Goal: Information Seeking & Learning: Check status

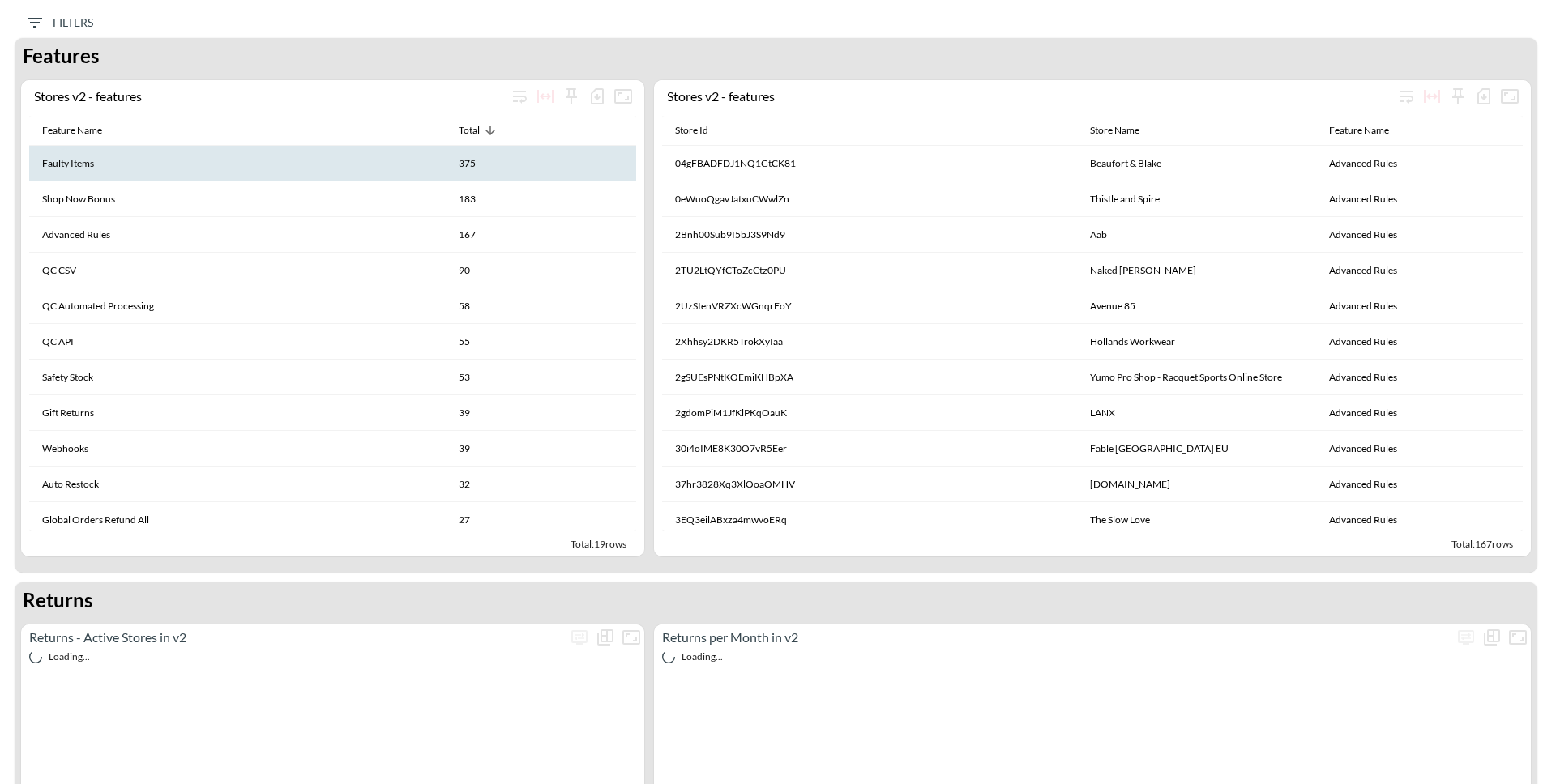
click at [329, 164] on th "Faulty Items" at bounding box center [237, 164] width 417 height 36
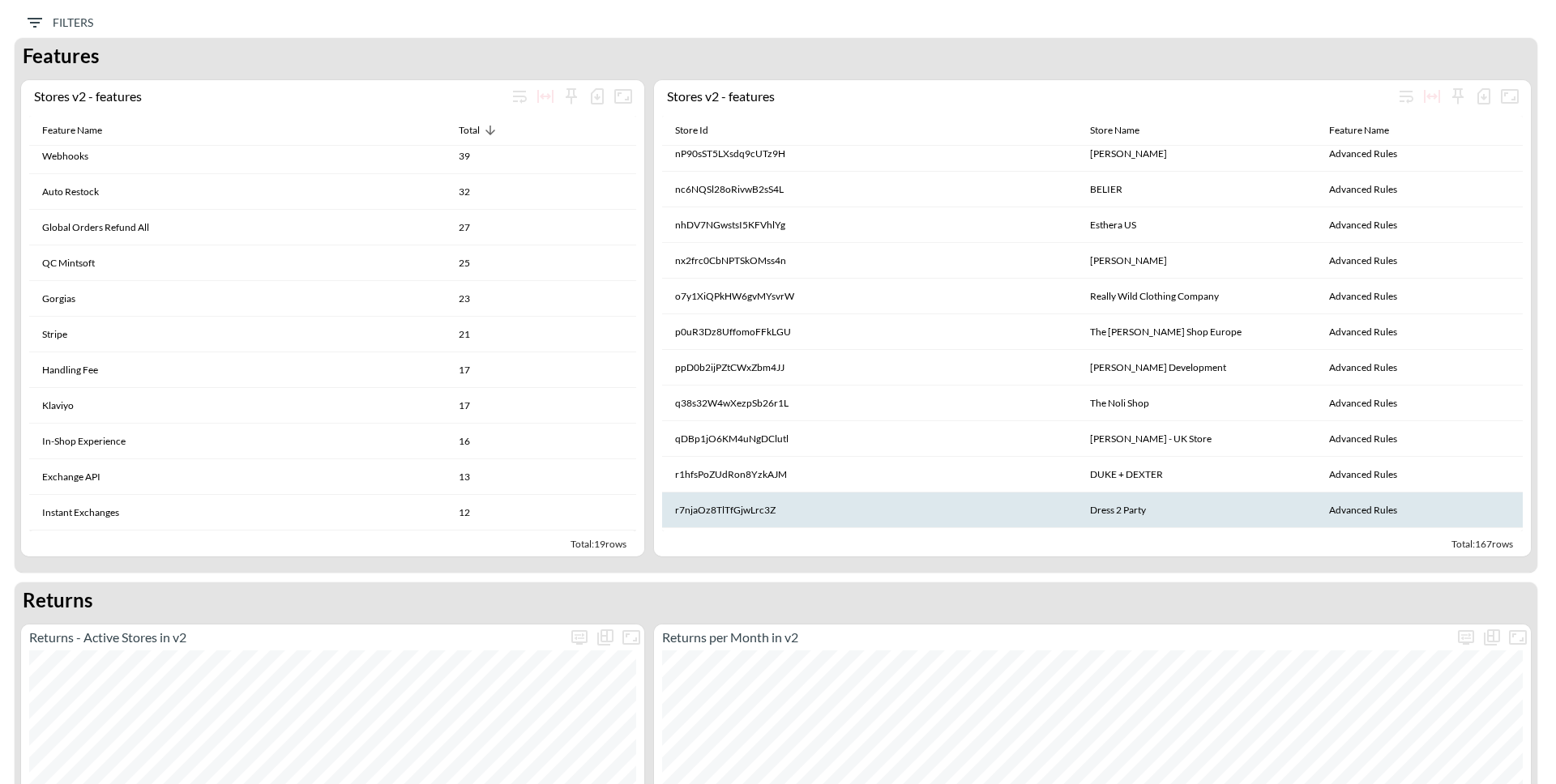
scroll to position [3827, 0]
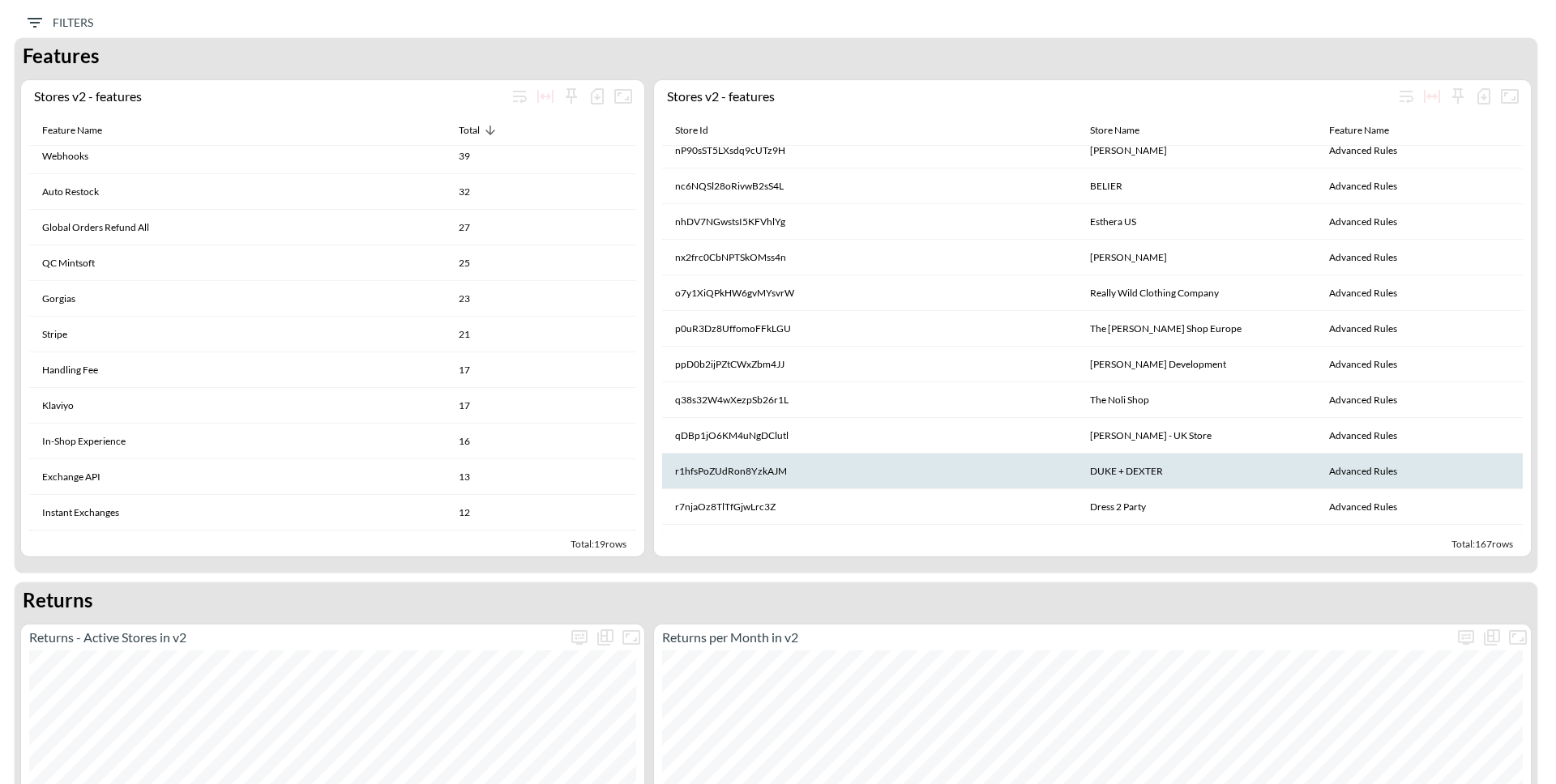
click at [970, 454] on th "r1hfsPoZUdRon8YzkAJM" at bounding box center [870, 471] width 415 height 36
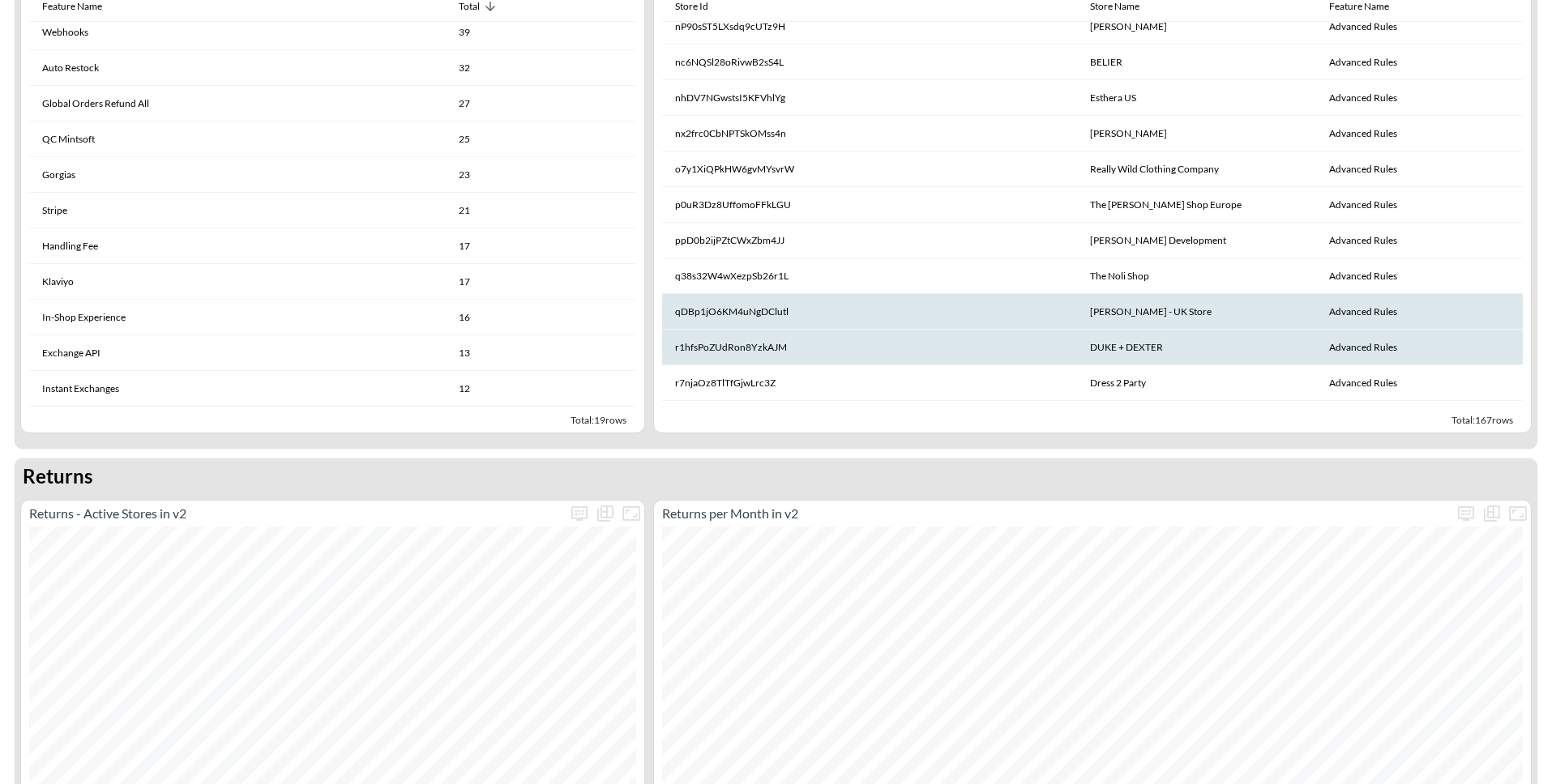
scroll to position [120, 0]
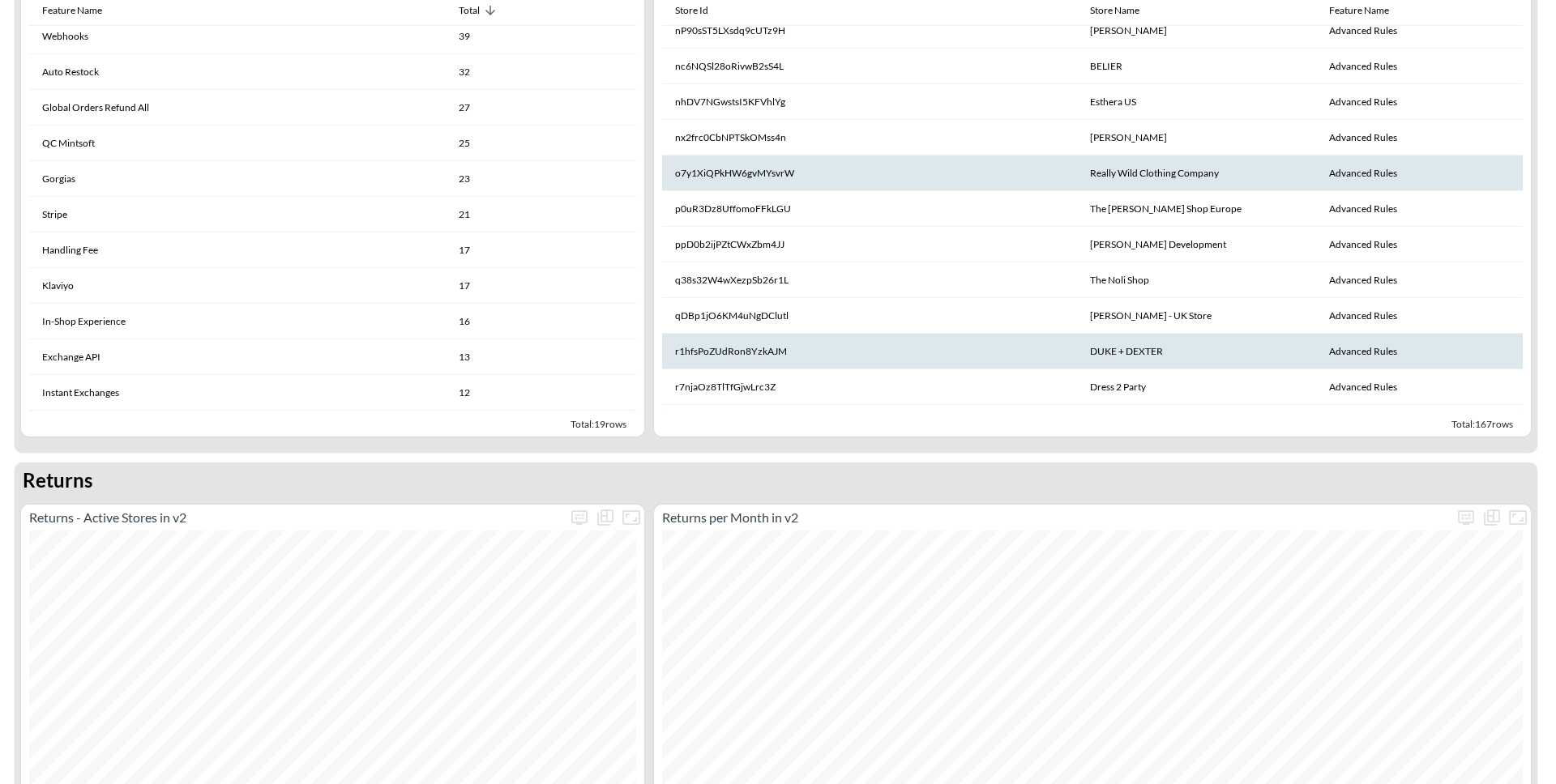
click at [795, 190] on th "o7y1XiQPkHW6gvMYsvrW" at bounding box center [870, 173] width 415 height 36
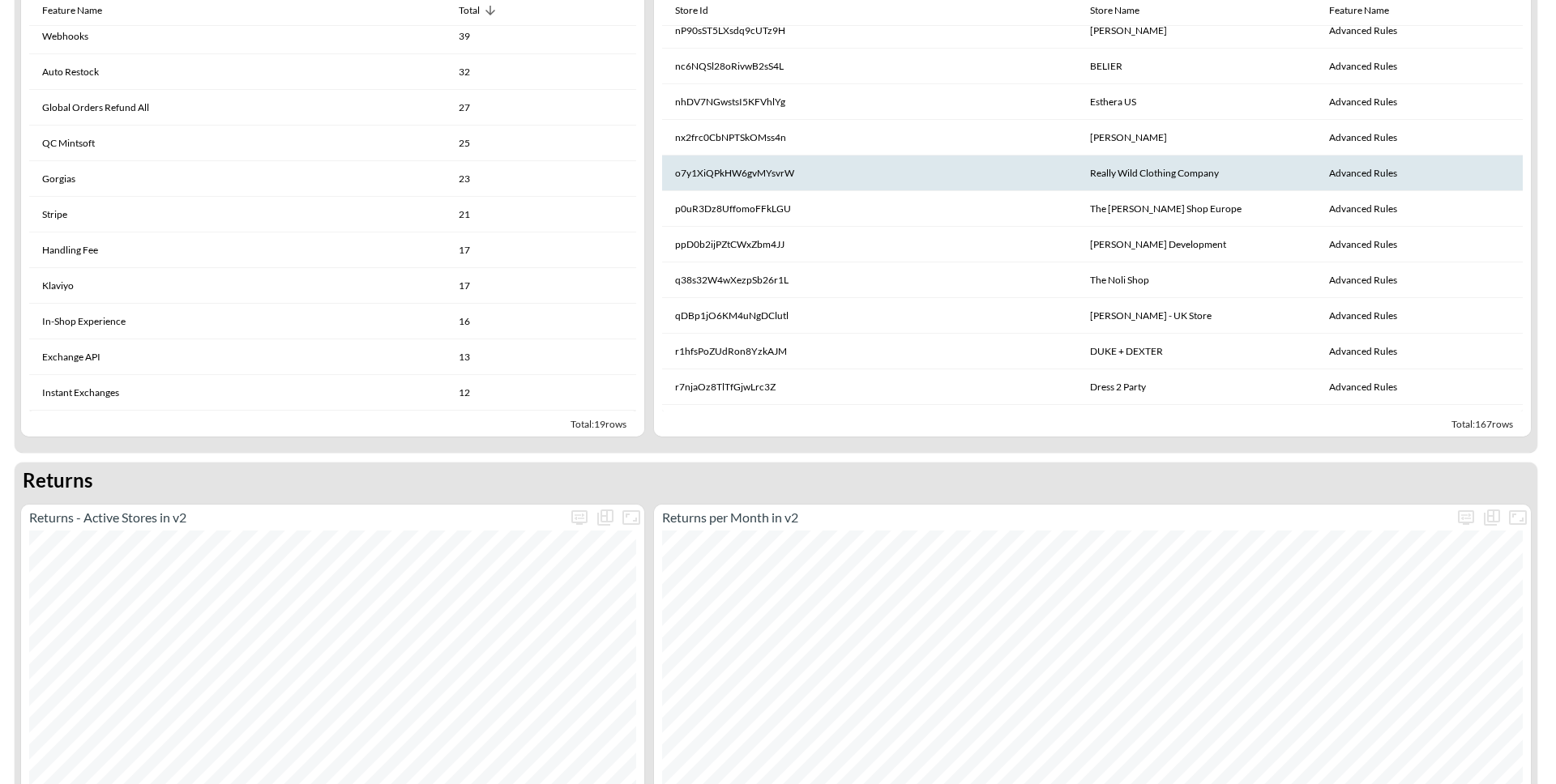
click at [679, 167] on th "o7y1XiQPkHW6gvMYsvrW" at bounding box center [870, 173] width 415 height 36
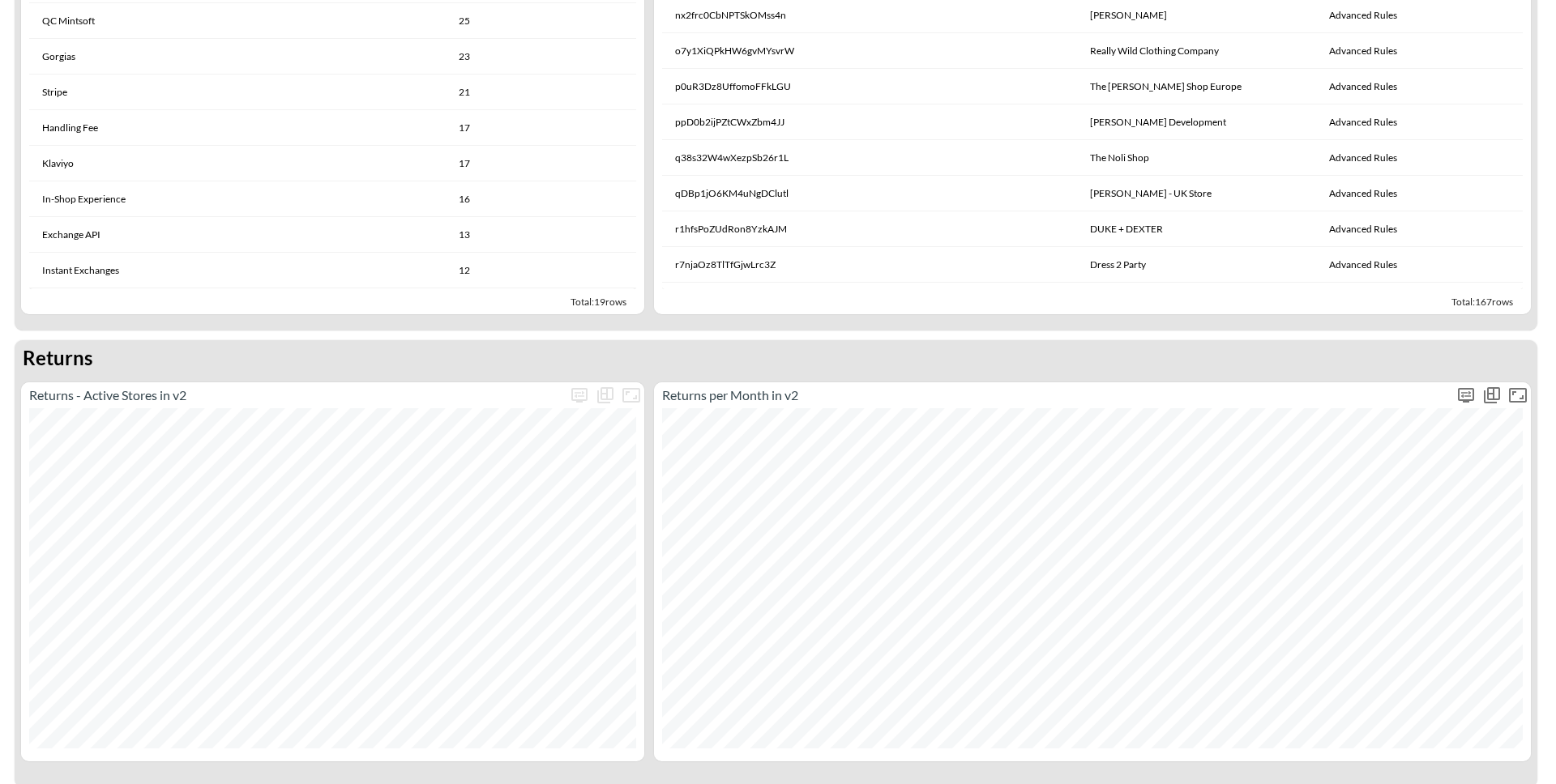
scroll to position [0, 0]
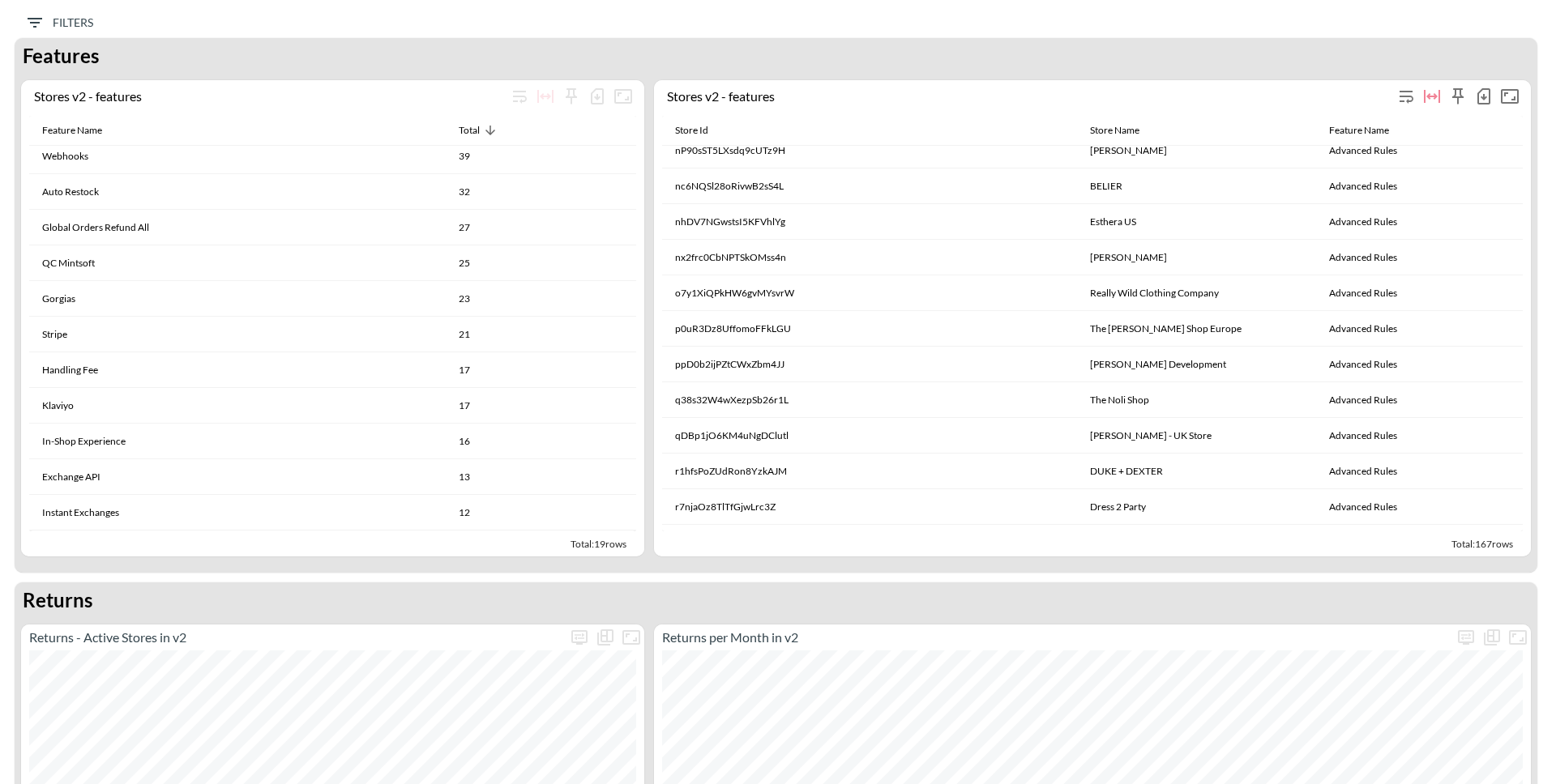
click at [856, 92] on div "Stores v2 - features" at bounding box center [1030, 96] width 726 height 15
click at [1505, 97] on icon "Fullscreen" at bounding box center [1510, 96] width 19 height 19
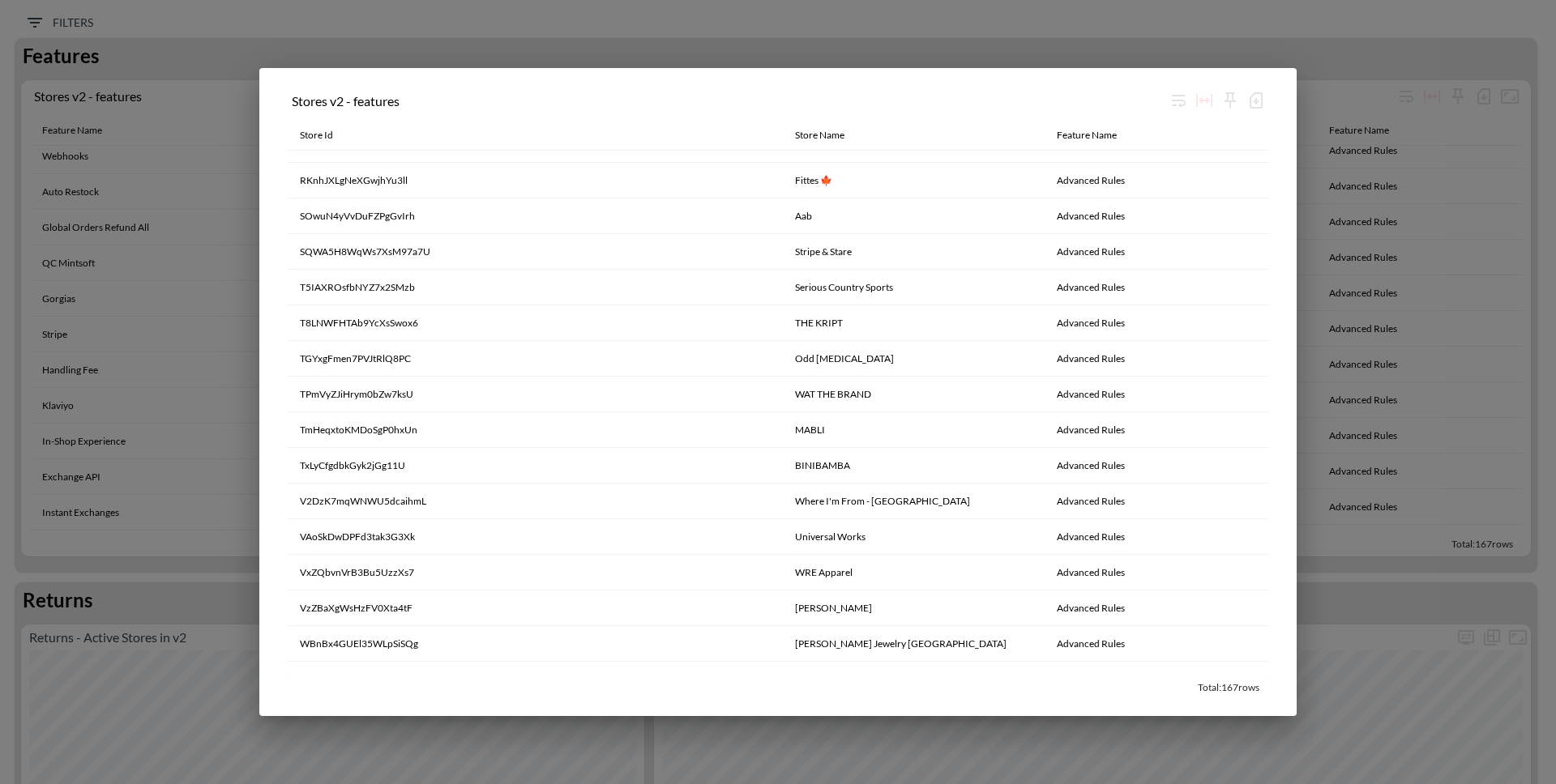
scroll to position [2111, 0]
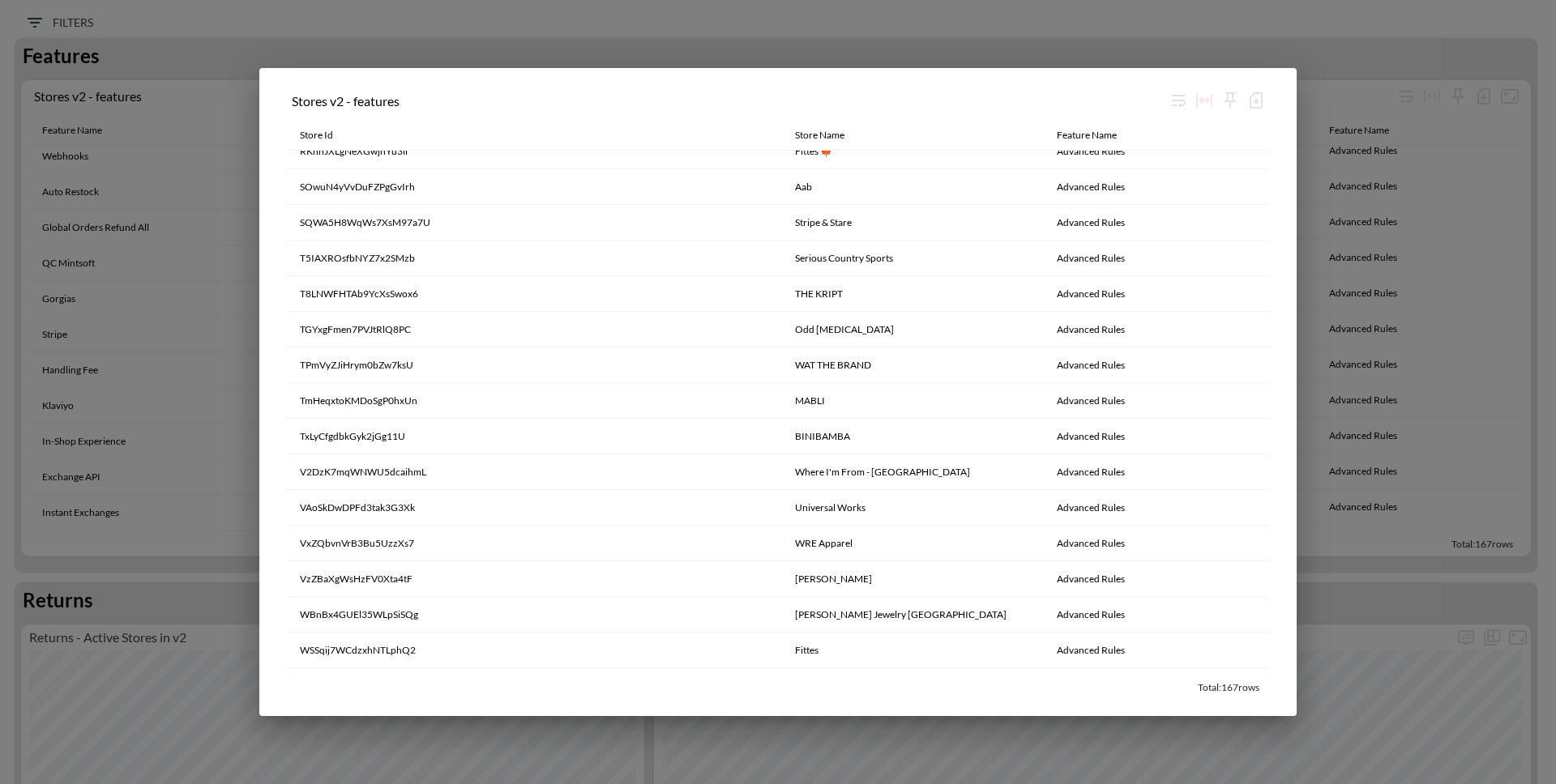
click at [1377, 450] on div "Stores v2 - features Store Id Store Name Feature Name OFRNrbkapyd8gxVY7W8e Simo…" at bounding box center [778, 392] width 1556 height 784
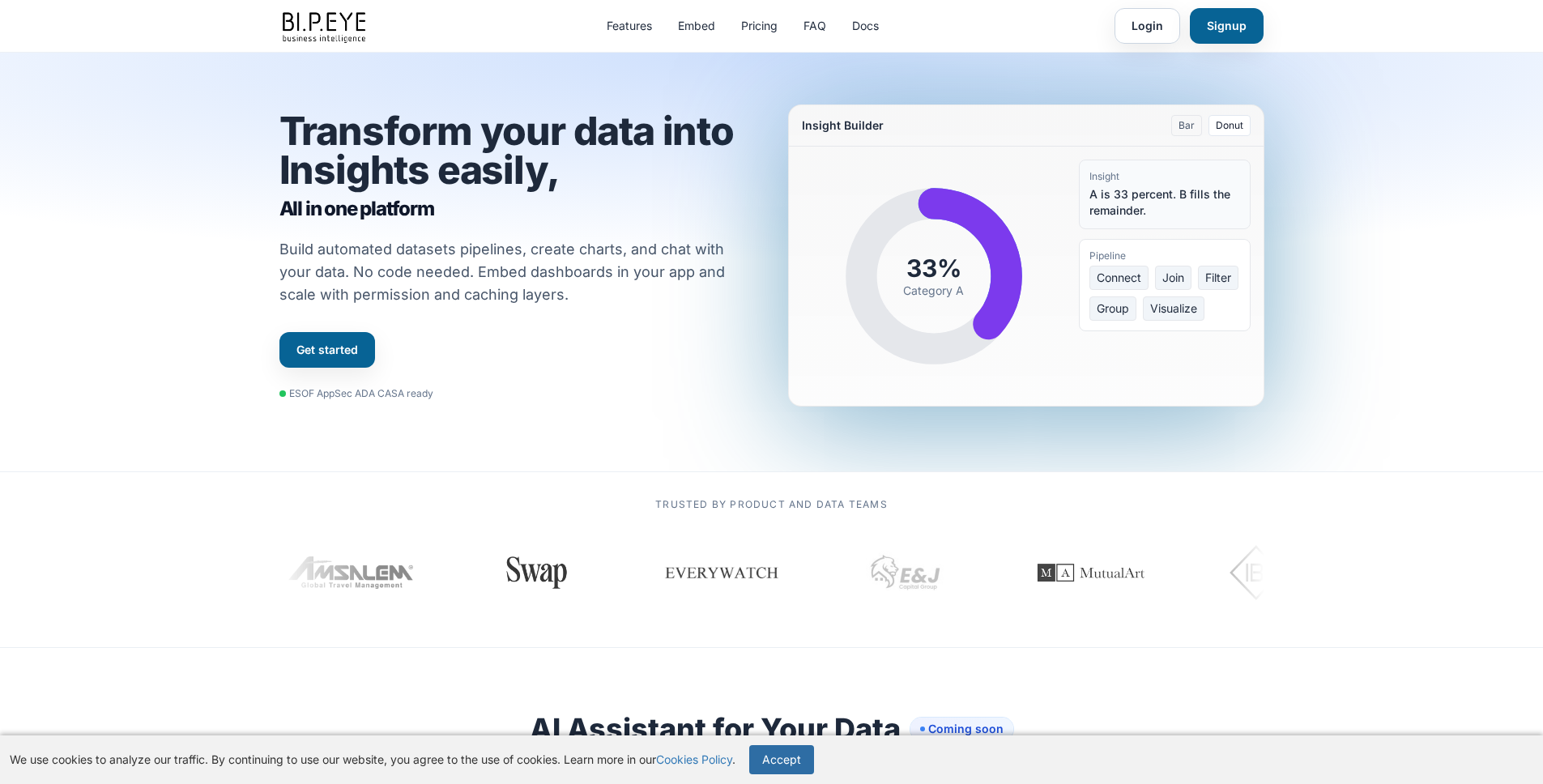
click at [796, 766] on button "Accept" at bounding box center [782, 760] width 65 height 29
